Goal: Check status: Check status

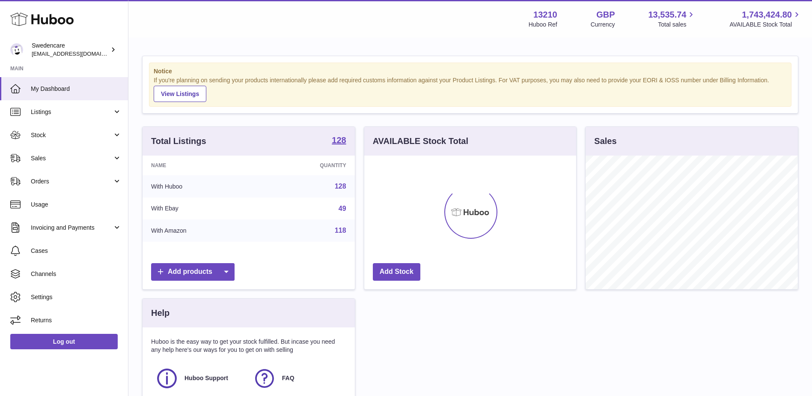
scroll to position [134, 212]
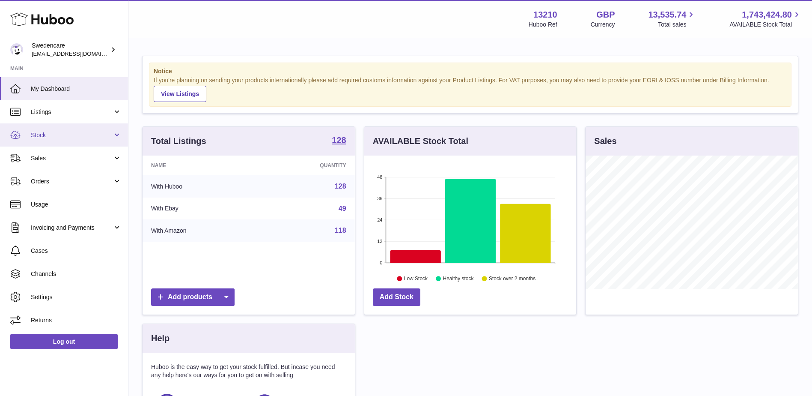
click at [76, 134] on span "Stock" at bounding box center [72, 135] width 82 height 8
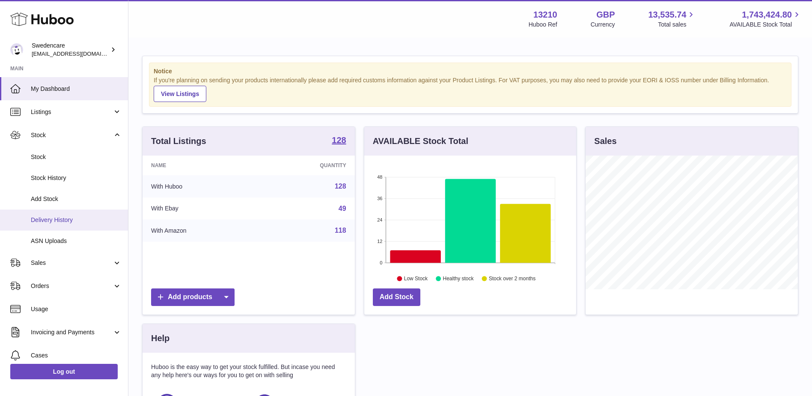
click at [69, 222] on span "Delivery History" at bounding box center [76, 220] width 91 height 8
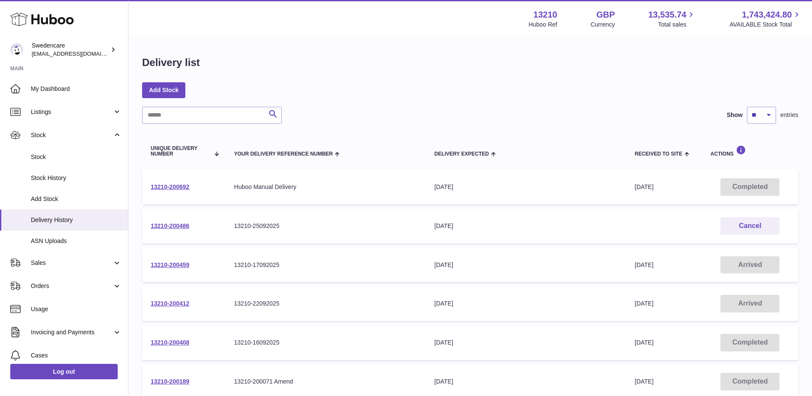
drag, startPoint x: 205, startPoint y: 227, endPoint x: 148, endPoint y: 228, distance: 56.5
click at [148, 228] on td "13210-200486" at bounding box center [184, 226] width 84 height 35
copy link "13210-200486"
click at [216, 235] on td "13210-200486" at bounding box center [184, 226] width 84 height 35
drag, startPoint x: 195, startPoint y: 224, endPoint x: 146, endPoint y: 222, distance: 48.8
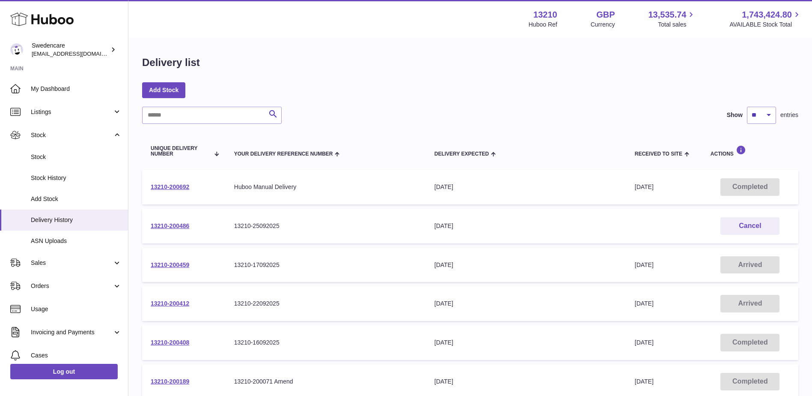
click at [146, 222] on td "13210-200486" at bounding box center [184, 226] width 84 height 35
copy link "13210-200486"
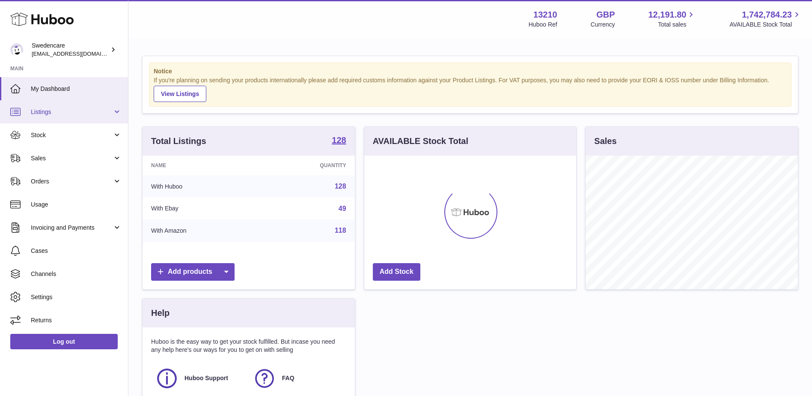
scroll to position [134, 212]
click at [55, 131] on span "Stock" at bounding box center [72, 135] width 82 height 8
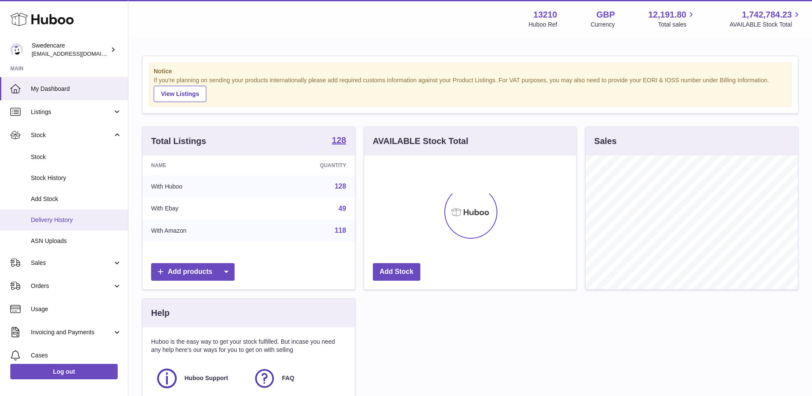
click at [64, 222] on span "Delivery History" at bounding box center [76, 220] width 91 height 8
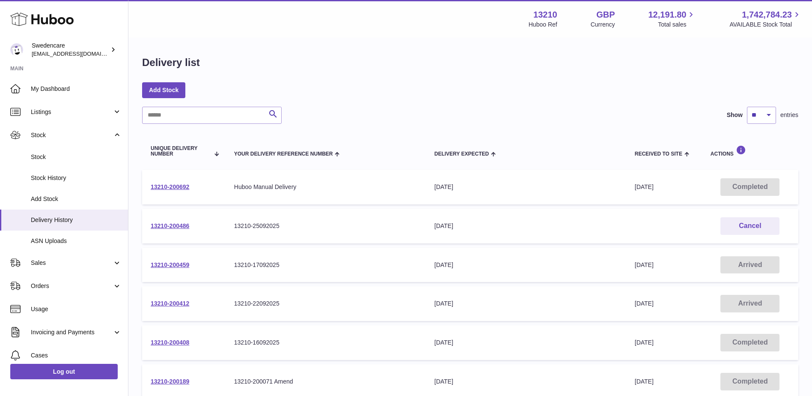
click at [202, 188] on td "13210-200692" at bounding box center [184, 187] width 84 height 35
drag, startPoint x: 208, startPoint y: 227, endPoint x: 150, endPoint y: 230, distance: 57.9
click at [150, 230] on td "13210-200486" at bounding box center [184, 226] width 84 height 35
copy link "13210-200486"
